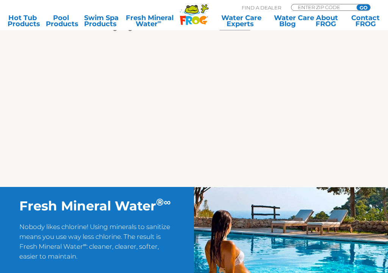
scroll to position [391, 0]
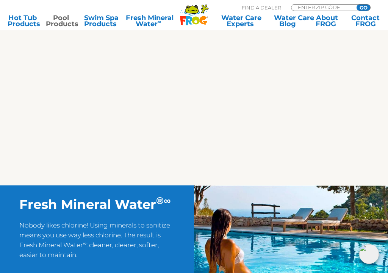
click at [60, 20] on link "Pool Products" at bounding box center [61, 21] width 30 height 12
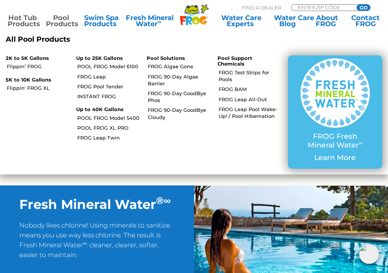
click at [18, 16] on link "Hot Tub Products" at bounding box center [23, 21] width 30 height 12
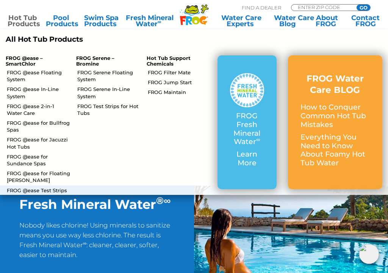
click at [14, 67] on li "FROG @ease Floating System" at bounding box center [35, 75] width 70 height 17
click at [23, 69] on link "FROG @ease Floating System" at bounding box center [39, 76] width 64 height 14
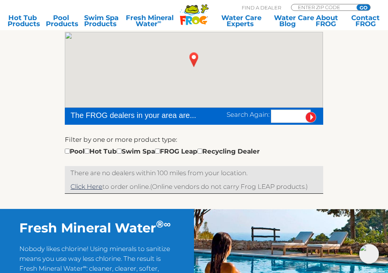
scroll to position [150, 0]
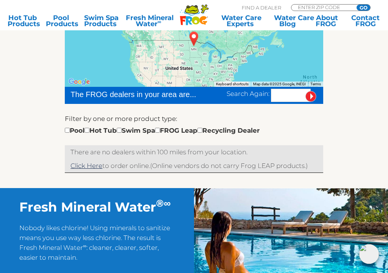
click at [122, 132] on input "checkbox" at bounding box center [119, 130] width 5 height 5
checkbox input "true"
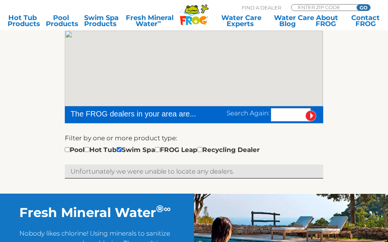
scroll to position [130, 0]
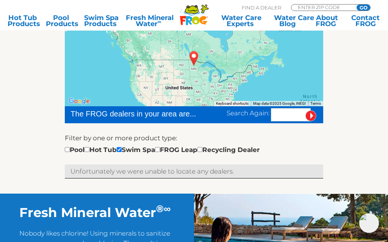
click at [290, 113] on input "text" at bounding box center [291, 114] width 40 height 13
click at [284, 113] on input "text" at bounding box center [291, 114] width 40 height 13
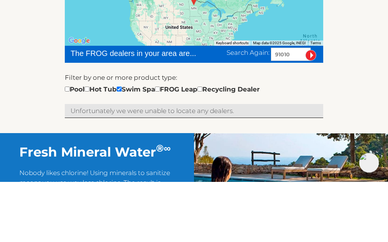
type input "91010"
click at [315, 111] on input "image" at bounding box center [310, 116] width 11 height 11
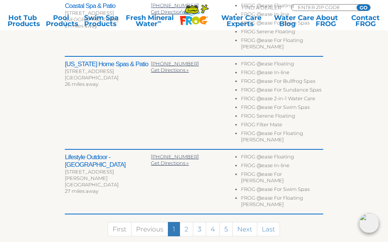
scroll to position [425, 0]
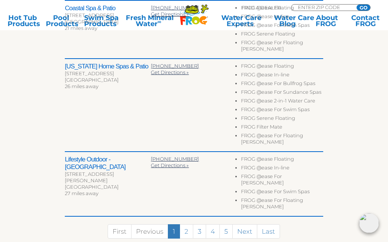
click at [188, 225] on link "2" at bounding box center [187, 232] width 14 height 14
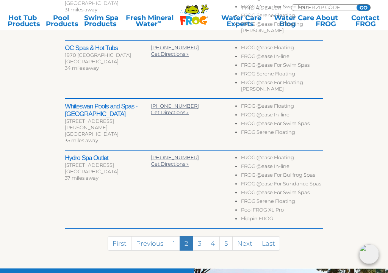
scroll to position [412, 0]
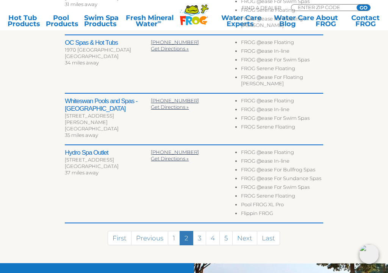
click at [202, 231] on link "3" at bounding box center [199, 238] width 13 height 14
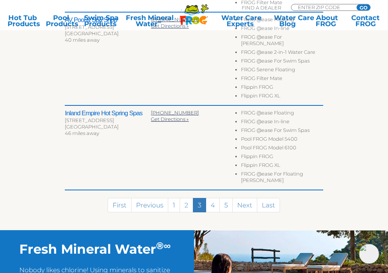
scroll to position [530, 0]
click at [213, 198] on link "4" at bounding box center [213, 205] width 14 height 14
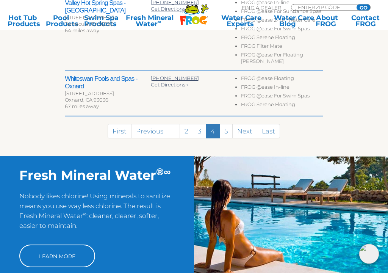
scroll to position [504, 0]
click at [227, 124] on link "5" at bounding box center [225, 131] width 13 height 14
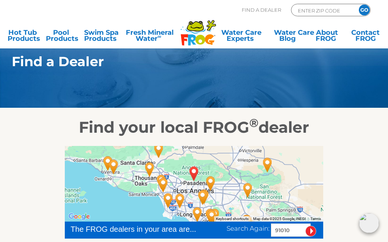
scroll to position [14, 0]
